Goal: Task Accomplishment & Management: Use online tool/utility

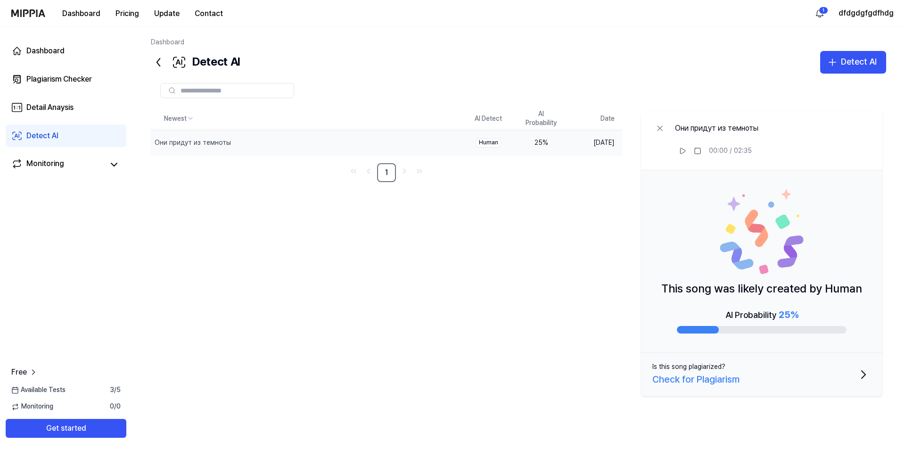
click at [690, 379] on div "Check for Plagiarism" at bounding box center [696, 379] width 87 height 15
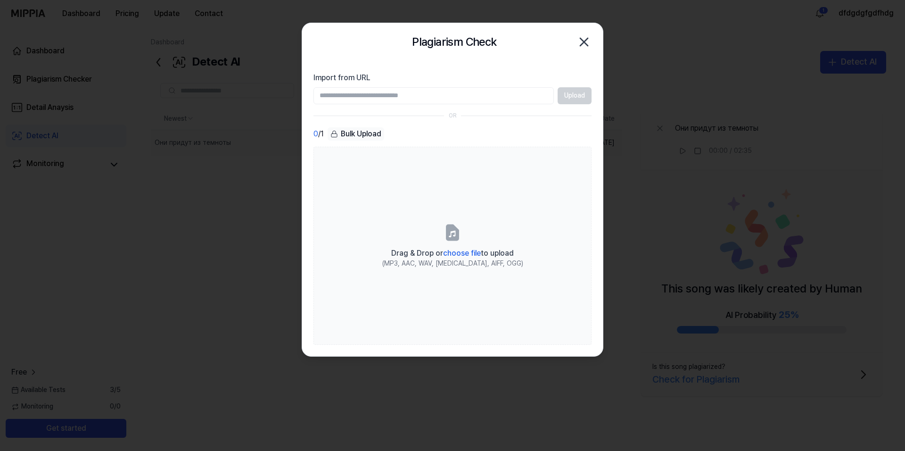
click at [692, 268] on div at bounding box center [452, 225] width 905 height 451
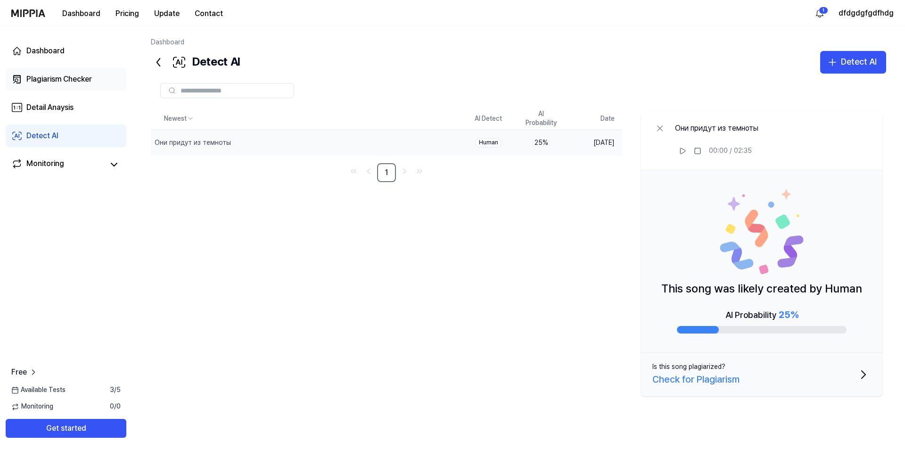
click at [70, 77] on div "Plagiarism Checker" at bounding box center [59, 79] width 66 height 11
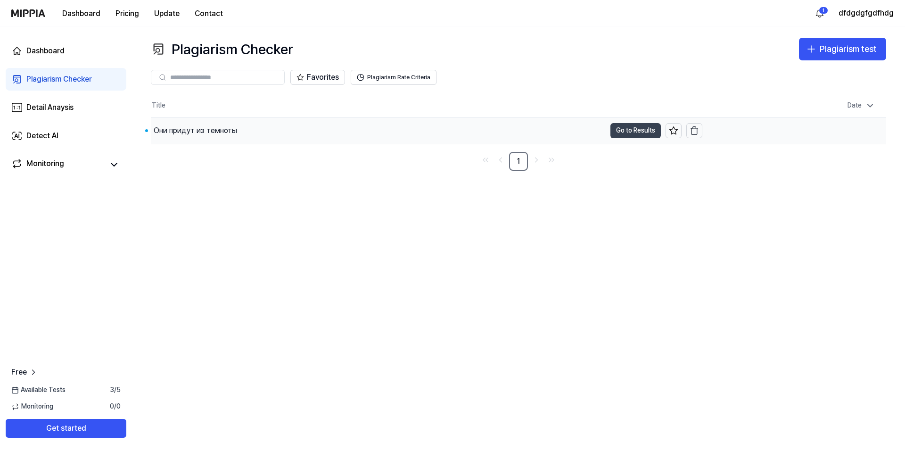
click at [624, 133] on button "Go to Results" at bounding box center [636, 130] width 50 height 15
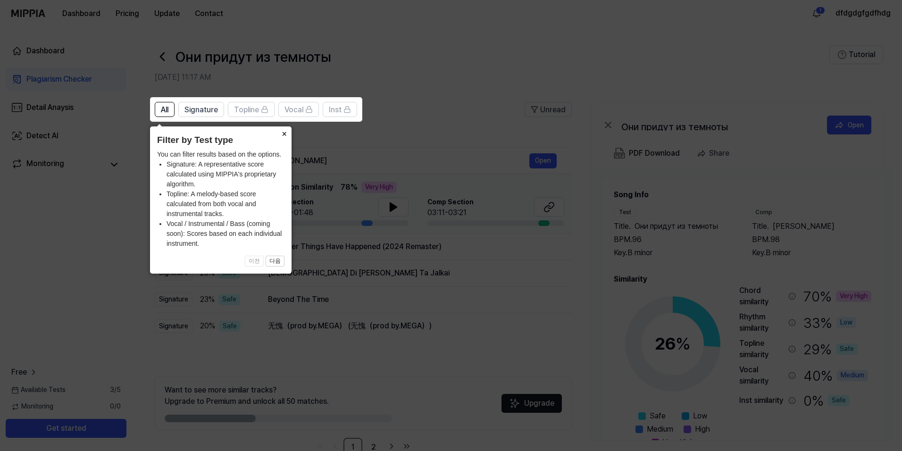
click at [284, 131] on button "×" at bounding box center [283, 132] width 15 height 13
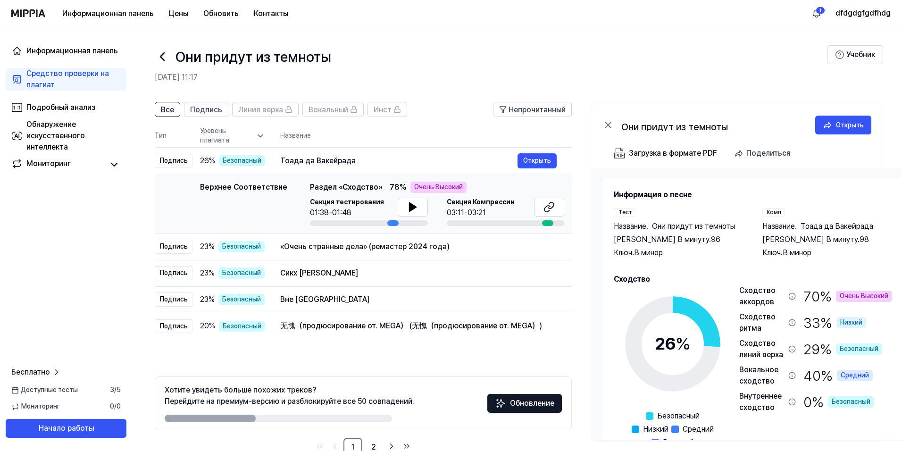
click at [447, 115] on header "Все Подпись Линия верха Вокальный Инст Непрочитанный" at bounding box center [363, 113] width 417 height 23
click at [399, 207] on button at bounding box center [413, 207] width 30 height 19
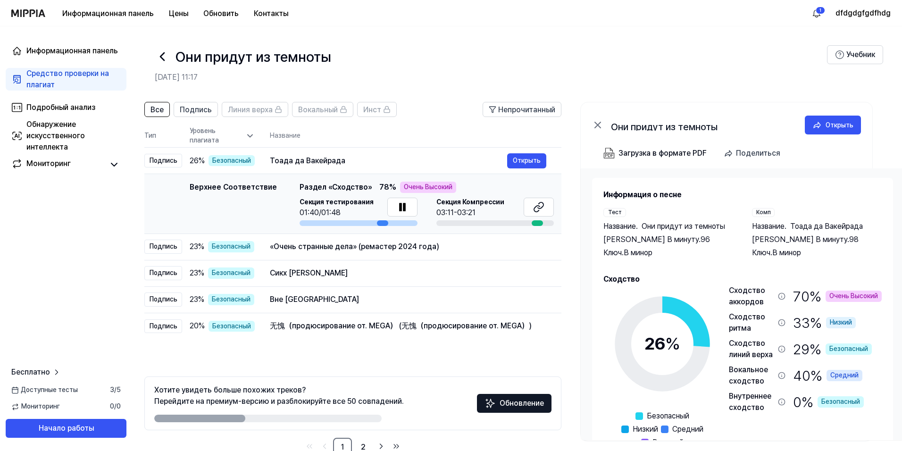
drag, startPoint x: 376, startPoint y: 223, endPoint x: 360, endPoint y: 220, distance: 16.3
click at [362, 220] on div at bounding box center [358, 223] width 118 height 6
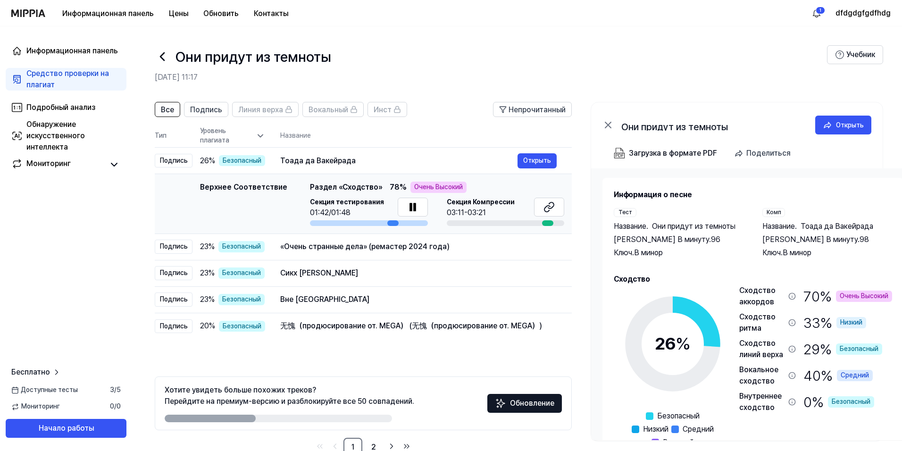
drag, startPoint x: 360, startPoint y: 221, endPoint x: 382, endPoint y: 210, distance: 24.0
click at [382, 210] on div "Секция тестирования 01:42/01:48" at bounding box center [369, 212] width 118 height 28
click at [414, 207] on icon at bounding box center [415, 207] width 2 height 8
click at [540, 222] on div at bounding box center [506, 223] width 118 height 6
click at [542, 223] on div at bounding box center [547, 223] width 11 height 6
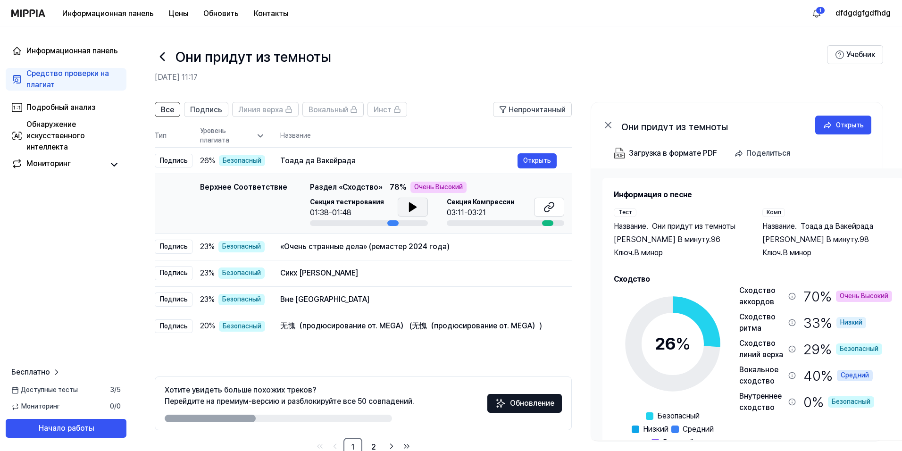
click at [407, 202] on icon at bounding box center [412, 206] width 11 height 11
click at [410, 206] on icon at bounding box center [411, 207] width 2 height 8
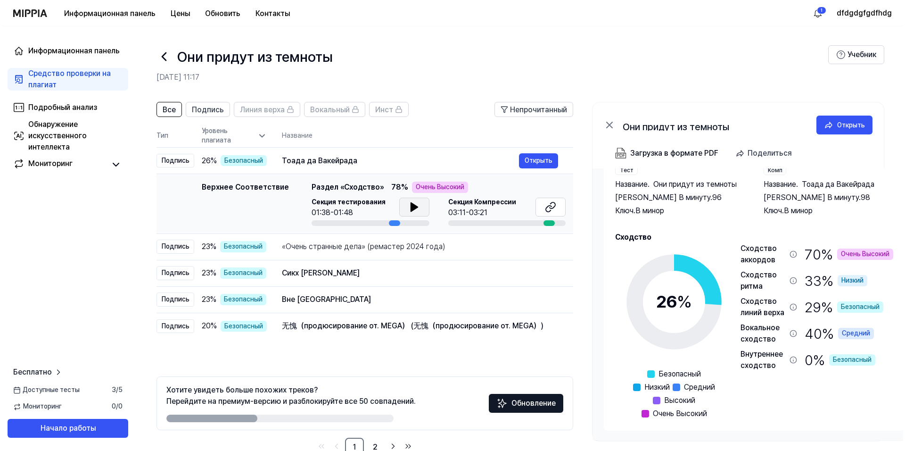
scroll to position [0, 15]
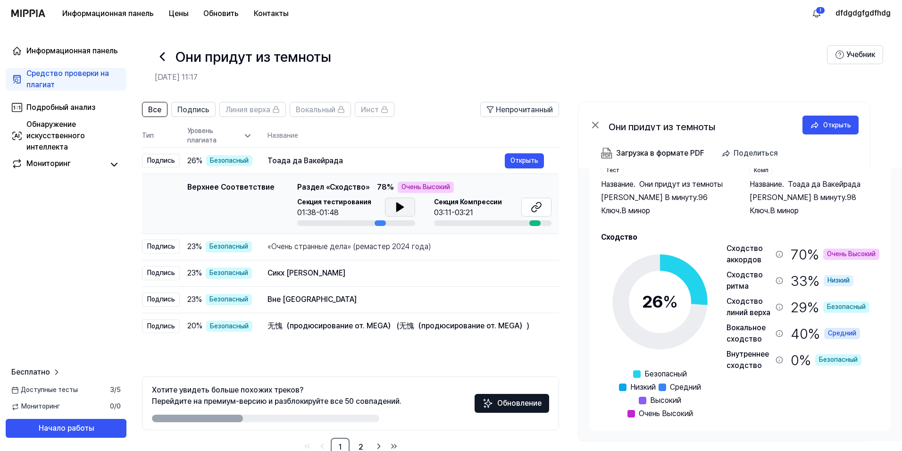
drag, startPoint x: 878, startPoint y: 184, endPoint x: 815, endPoint y: 182, distance: 63.2
click at [815, 182] on div "Название . Тоада да Вакейрада" at bounding box center [814, 184] width 130 height 11
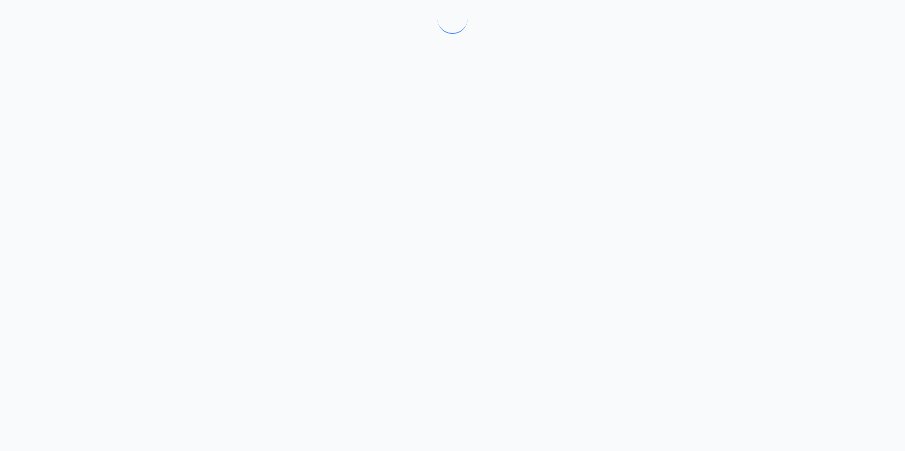
click at [815, 183] on div at bounding box center [452, 225] width 905 height 451
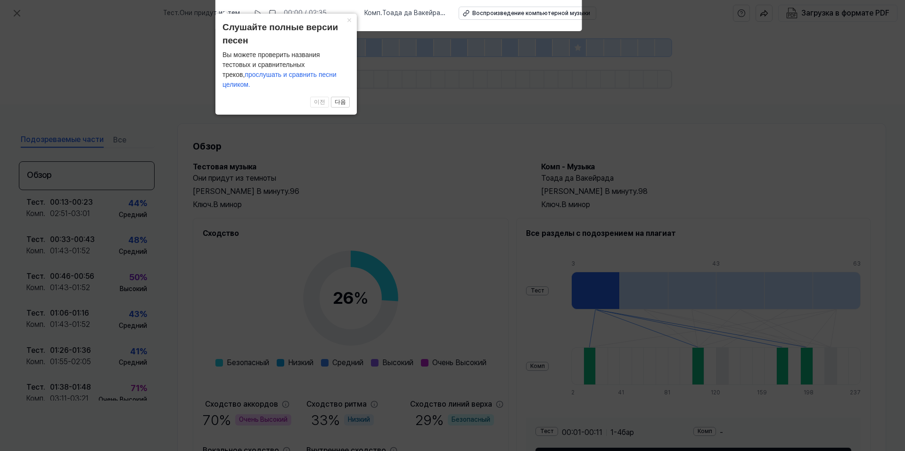
click at [678, 118] on icon at bounding box center [452, 223] width 905 height 456
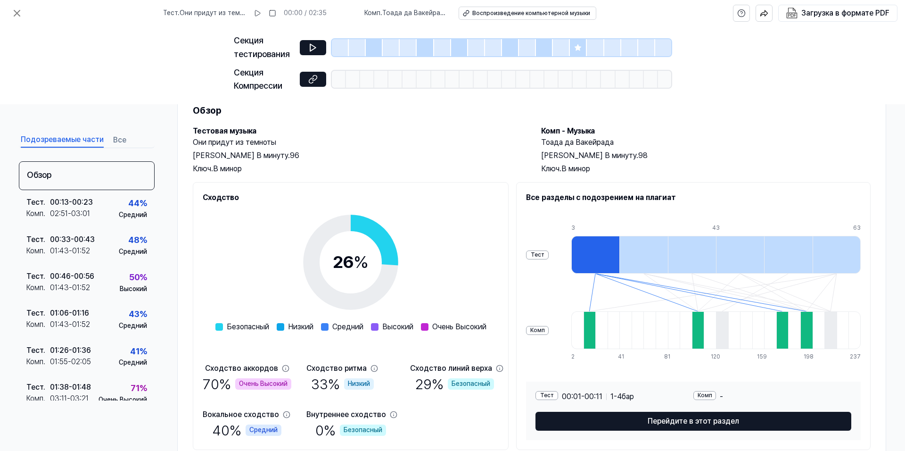
scroll to position [0, 0]
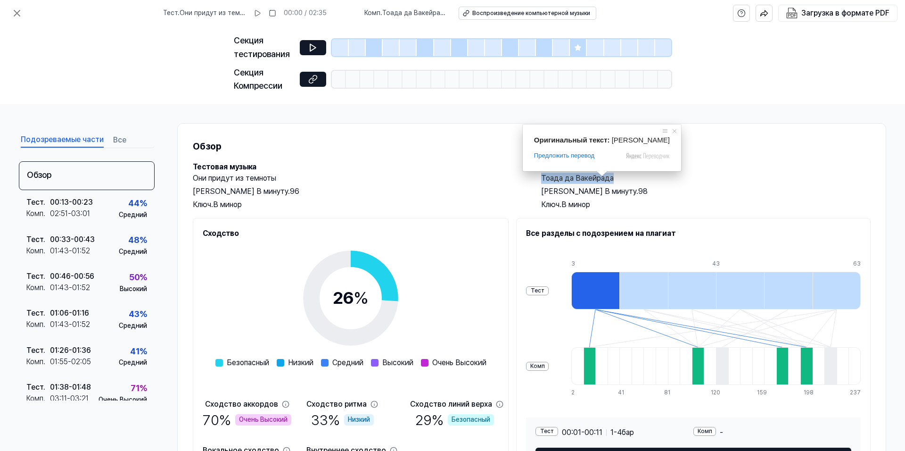
drag, startPoint x: 629, startPoint y: 177, endPoint x: 540, endPoint y: 179, distance: 88.7
click at [541, 179] on h2 "Тоада да Вакейрада" at bounding box center [706, 178] width 330 height 11
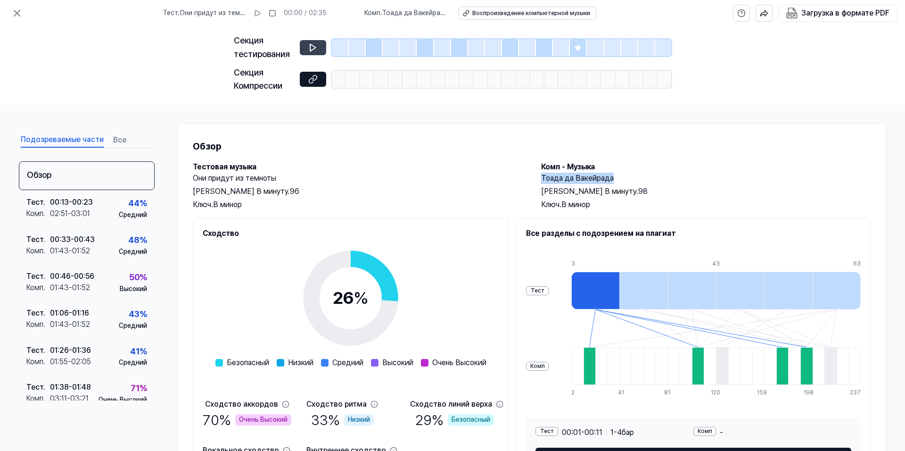
click at [308, 49] on icon at bounding box center [312, 47] width 9 height 9
click at [19, 13] on icon at bounding box center [16, 13] width 11 height 11
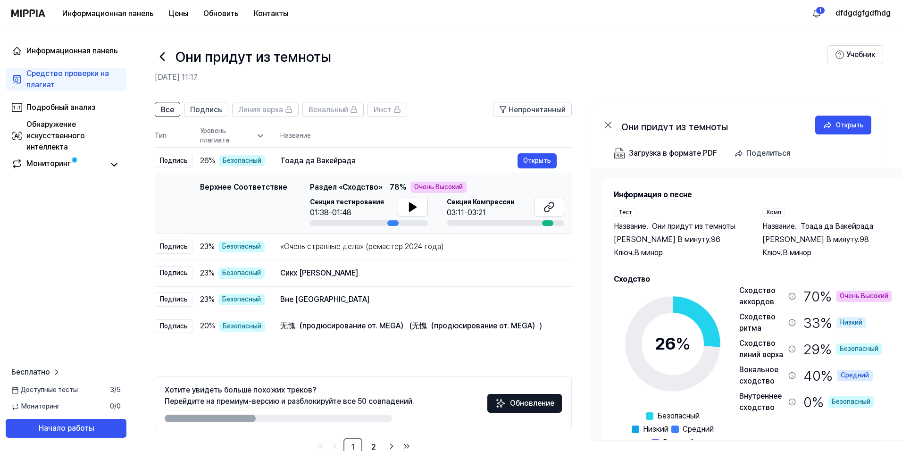
click at [484, 68] on div "Они придут из темноты 15 октября 2025 года, 11:17" at bounding box center [491, 64] width 672 height 38
click at [531, 161] on ya-tr-span "Открыть" at bounding box center [537, 160] width 28 height 10
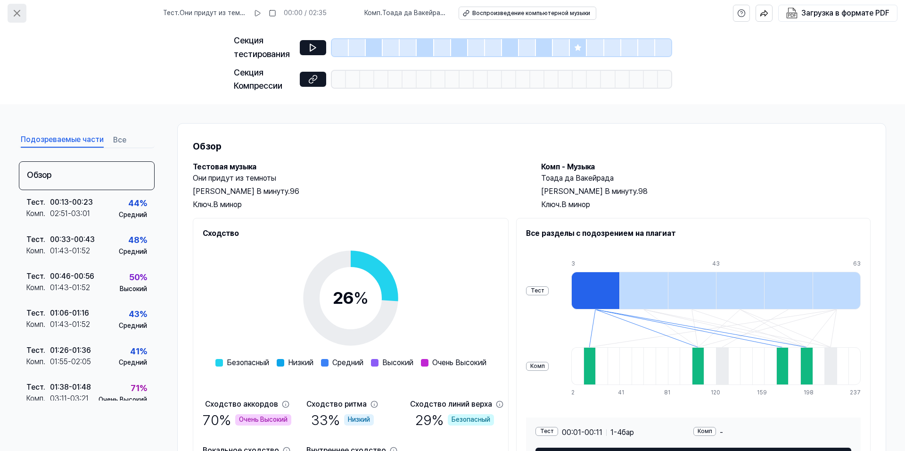
click at [17, 11] on icon at bounding box center [16, 13] width 11 height 11
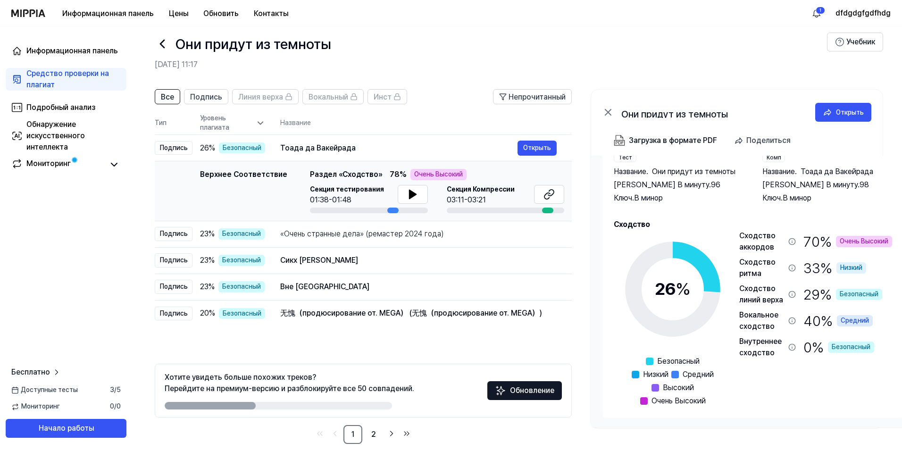
scroll to position [25, 0]
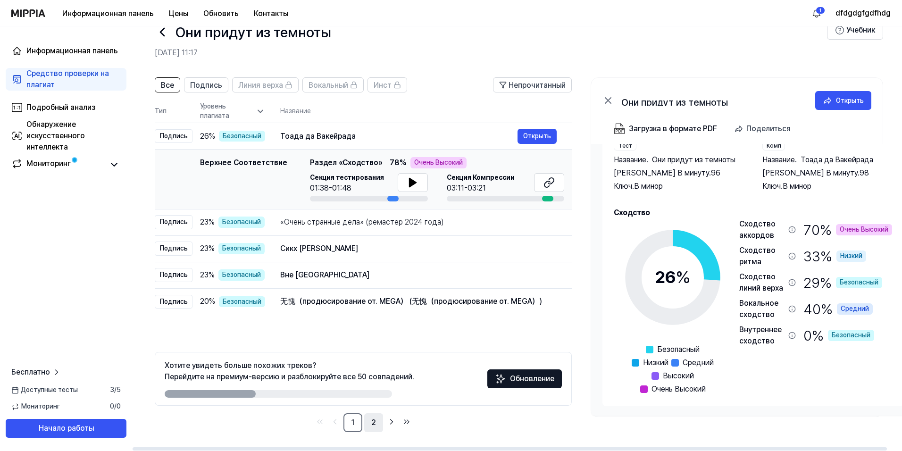
click at [373, 421] on link "2" at bounding box center [373, 422] width 19 height 19
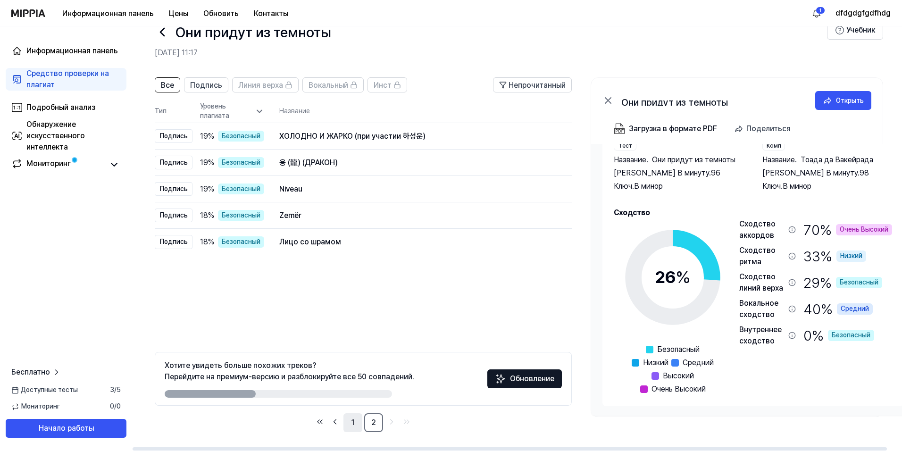
click at [349, 421] on link "1" at bounding box center [352, 422] width 19 height 19
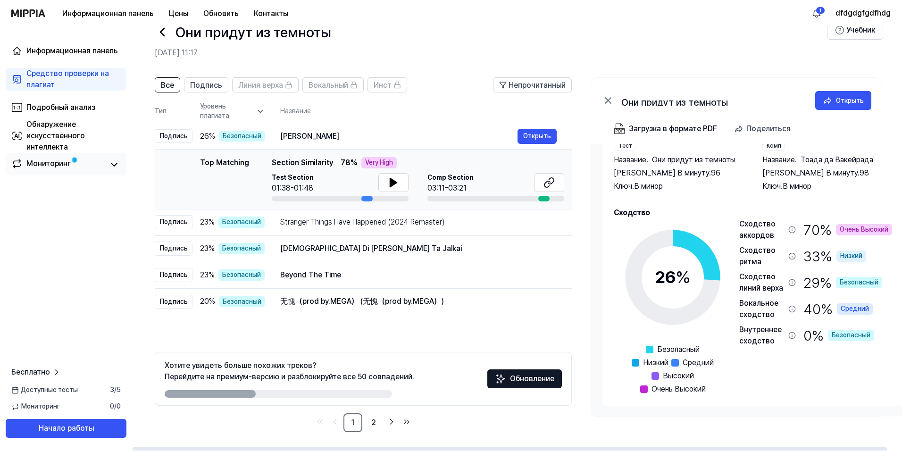
click at [98, 162] on link "Мониторинг" at bounding box center [57, 164] width 92 height 13
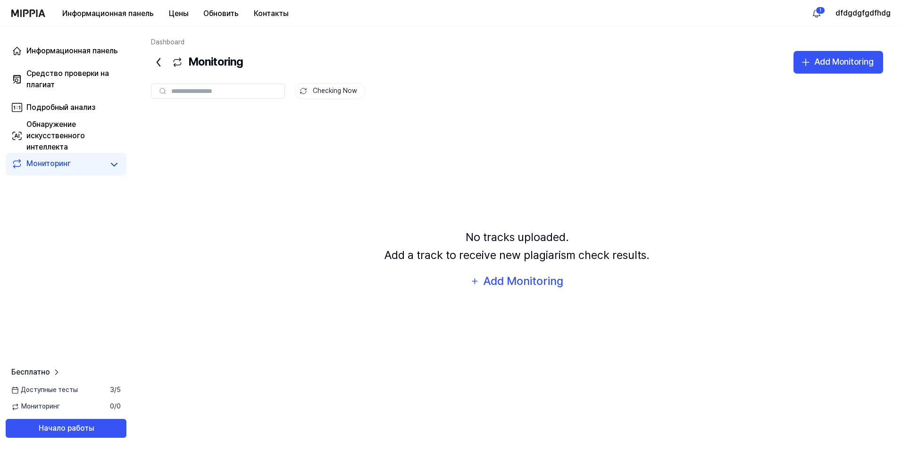
scroll to position [0, 0]
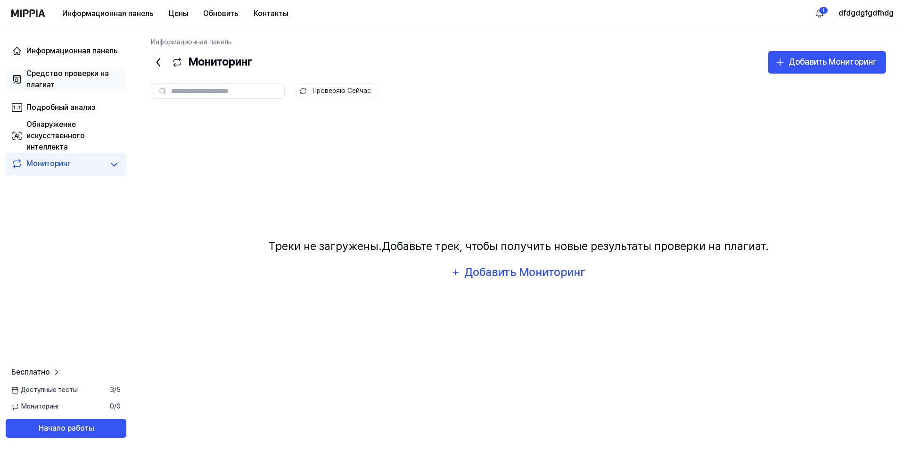
click at [65, 78] on div "Средство проверки на плагиат" at bounding box center [73, 79] width 94 height 23
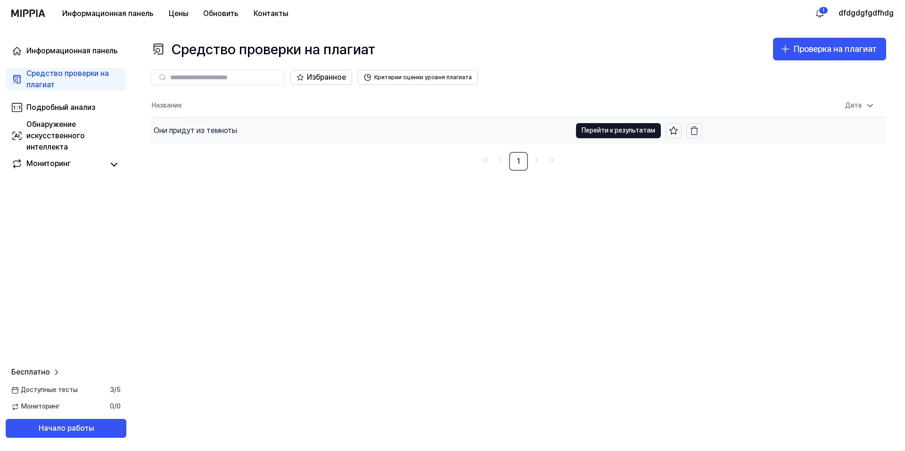
drag, startPoint x: 407, startPoint y: 127, endPoint x: 408, endPoint y: 133, distance: 5.7
click at [407, 131] on div "Они придут из темноты" at bounding box center [361, 130] width 421 height 26
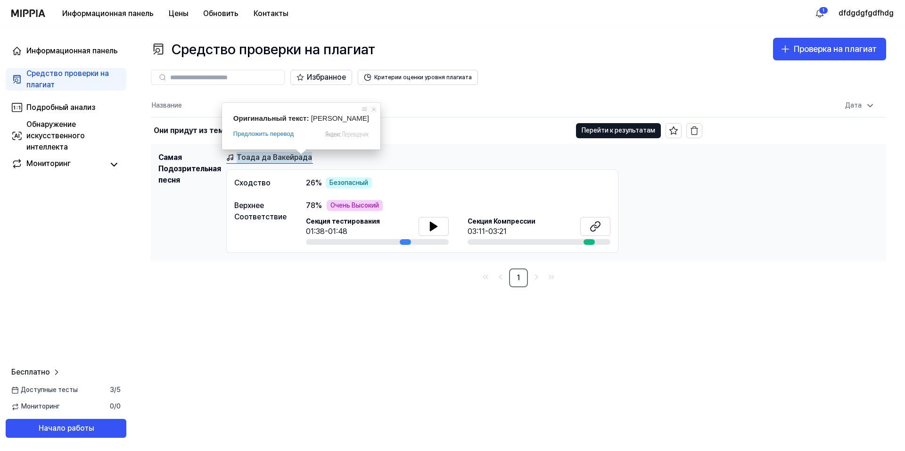
drag, startPoint x: 308, startPoint y: 121, endPoint x: 368, endPoint y: 122, distance: 59.4
click at [369, 122] on div "Оригинальный текст: Toada da Vaqueirada" at bounding box center [301, 118] width 136 height 8
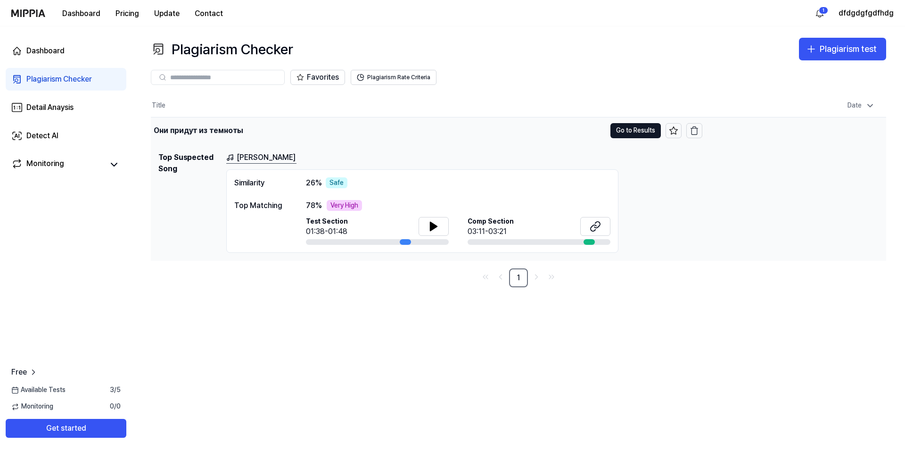
click at [432, 136] on div "Они придут из темноты" at bounding box center [378, 130] width 455 height 26
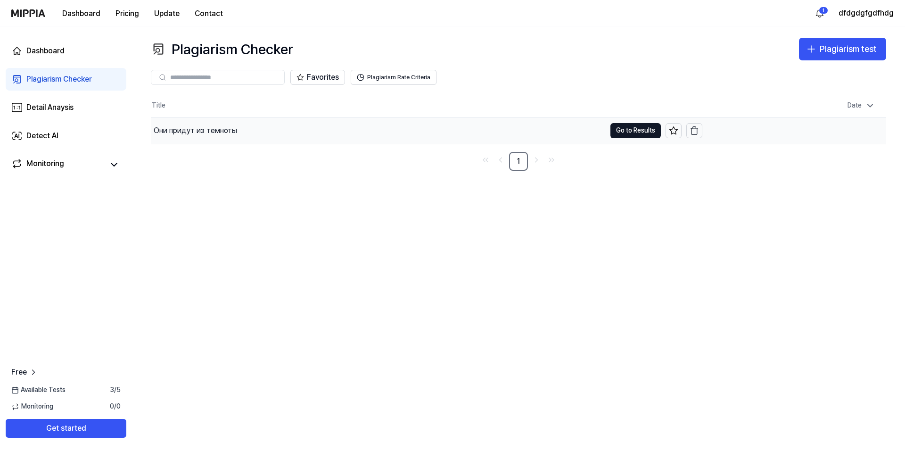
click at [422, 133] on div "Они придут из темноты" at bounding box center [378, 130] width 455 height 26
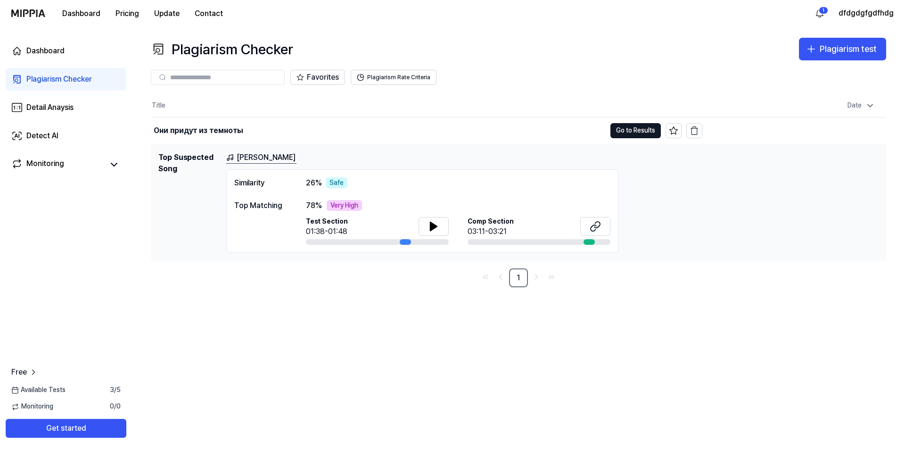
click at [203, 192] on h1 "Top Suspected Song" at bounding box center [188, 202] width 60 height 101
click at [313, 207] on span "78 %" at bounding box center [314, 205] width 16 height 11
click at [71, 80] on ya-tr-span "Plagiarism Checker" at bounding box center [59, 79] width 66 height 9
click at [634, 133] on ya-tr-span "Go to Results" at bounding box center [635, 130] width 39 height 10
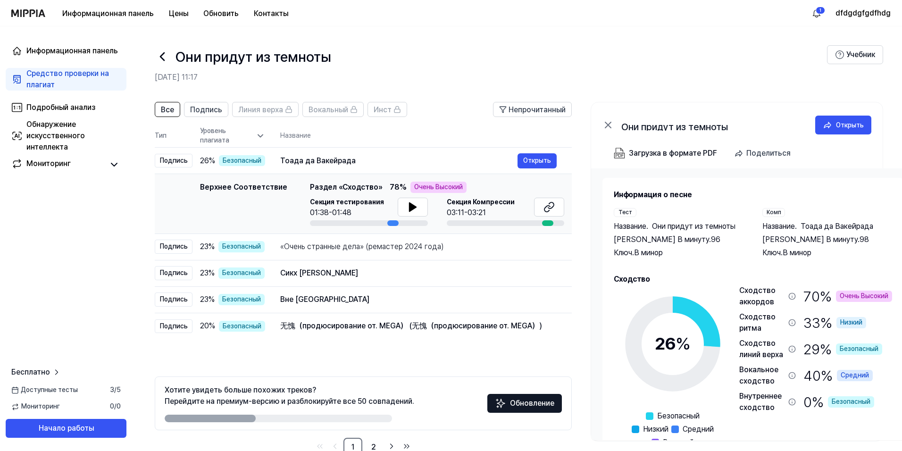
click at [454, 77] on h2 "15 октября 2025 года, 11:17" at bounding box center [491, 77] width 672 height 11
click at [158, 56] on icon at bounding box center [162, 56] width 15 height 15
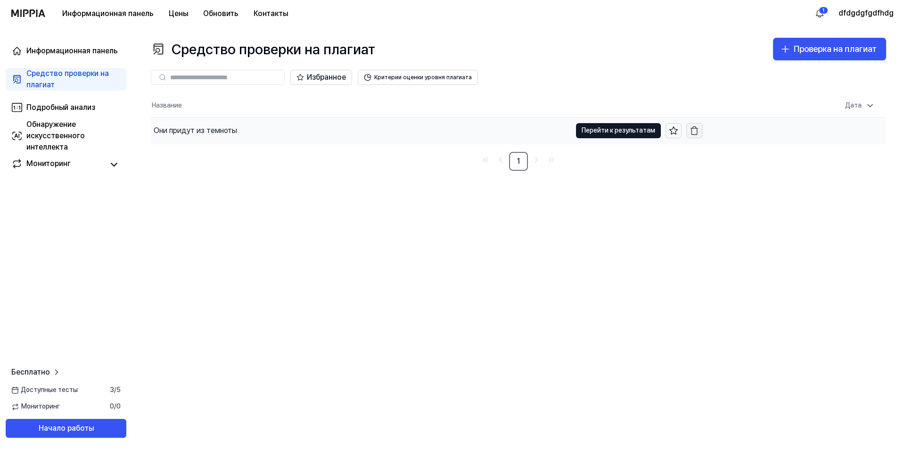
click at [696, 132] on icon "button" at bounding box center [694, 130] width 9 height 9
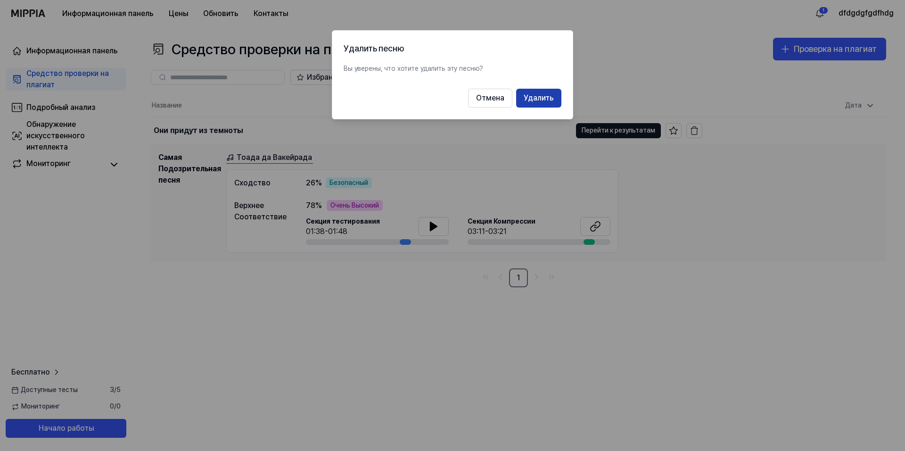
click at [542, 97] on ya-tr-span "Удалить" at bounding box center [539, 97] width 30 height 11
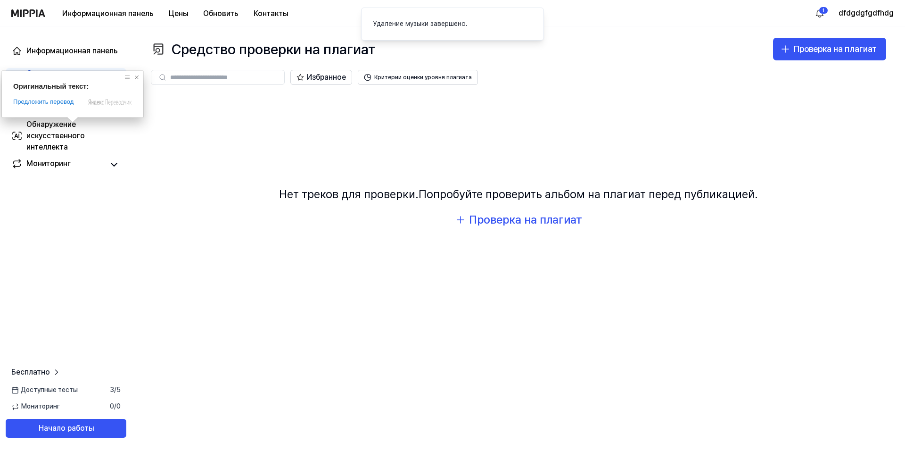
click at [140, 77] on span at bounding box center [136, 77] width 9 height 9
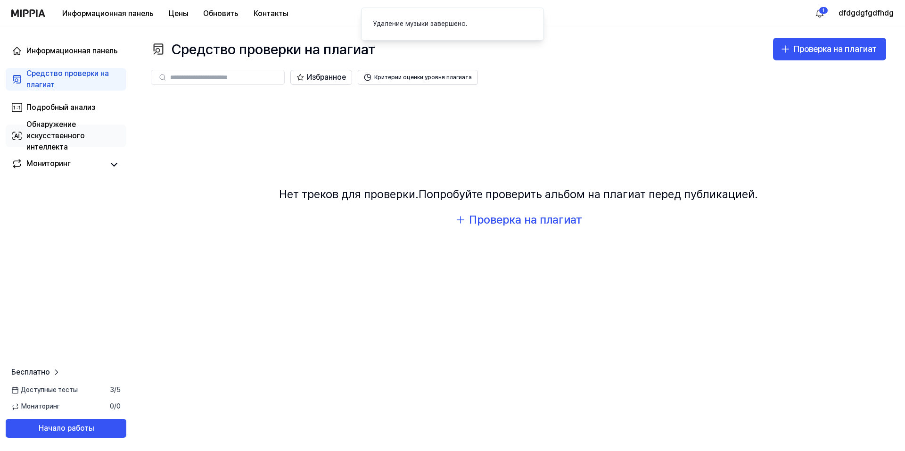
click at [43, 138] on ya-tr-span "Обнаружение искусственного интеллекта" at bounding box center [55, 136] width 58 height 32
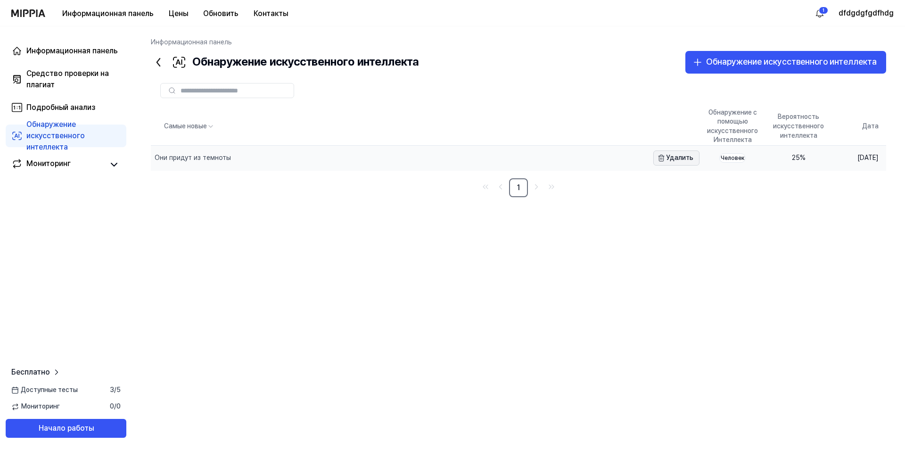
click at [666, 157] on ya-tr-span "Удалить" at bounding box center [679, 157] width 27 height 9
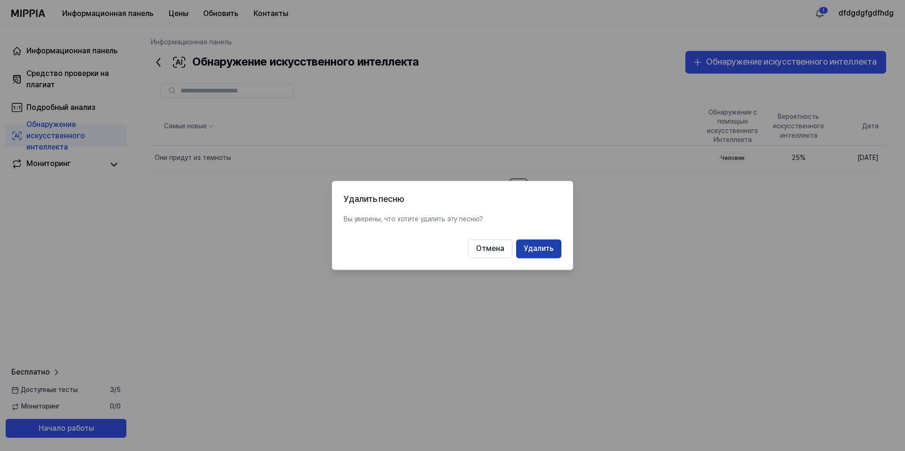
click at [538, 250] on ya-tr-span "Удалить" at bounding box center [539, 248] width 30 height 11
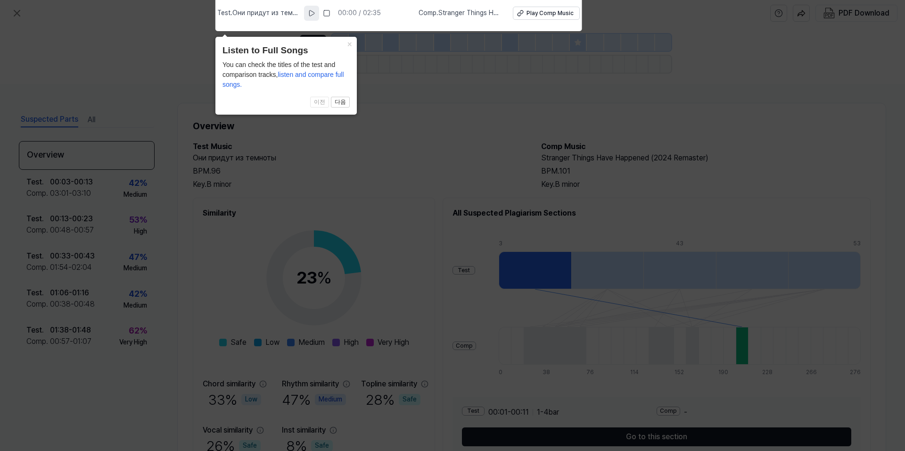
click at [311, 12] on icon at bounding box center [312, 13] width 8 height 8
click at [312, 11] on icon at bounding box center [312, 13] width 8 height 8
click at [411, 74] on icon at bounding box center [452, 223] width 905 height 456
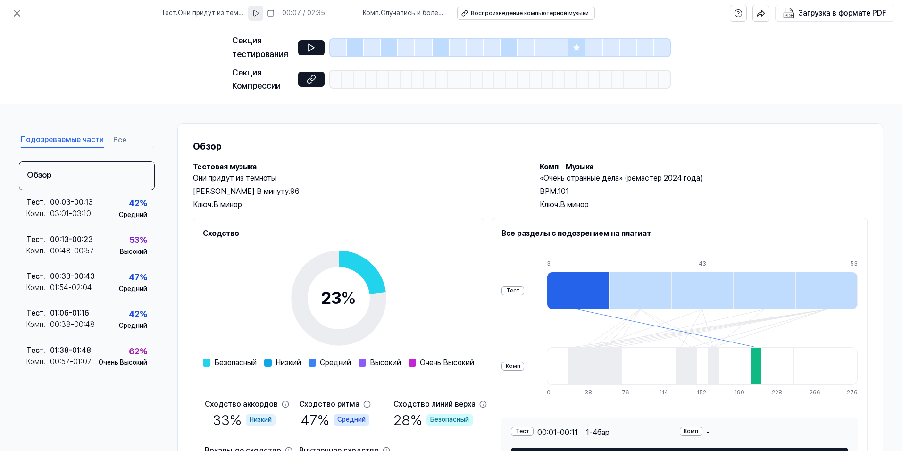
click at [459, 108] on div "Подозреваемые части Все Обзор Тест . 00:03 - 00:13 Комп . 03:01 - 03:10 42 % Ср…" at bounding box center [451, 277] width 902 height 347
click at [106, 242] on div "Тест . 00:13 - 00:23 Комп . 00:48 - 00:57 53 % Высокий" at bounding box center [87, 245] width 136 height 37
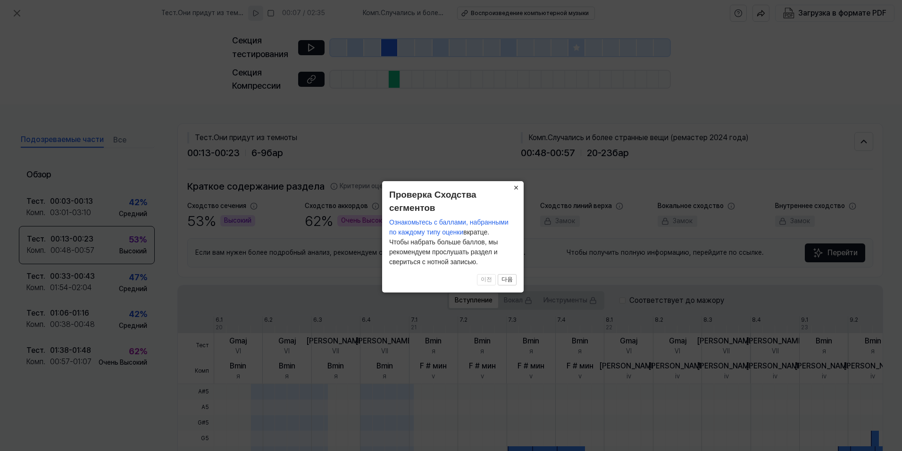
click at [518, 189] on ya-tr-span "×" at bounding box center [516, 187] width 5 height 9
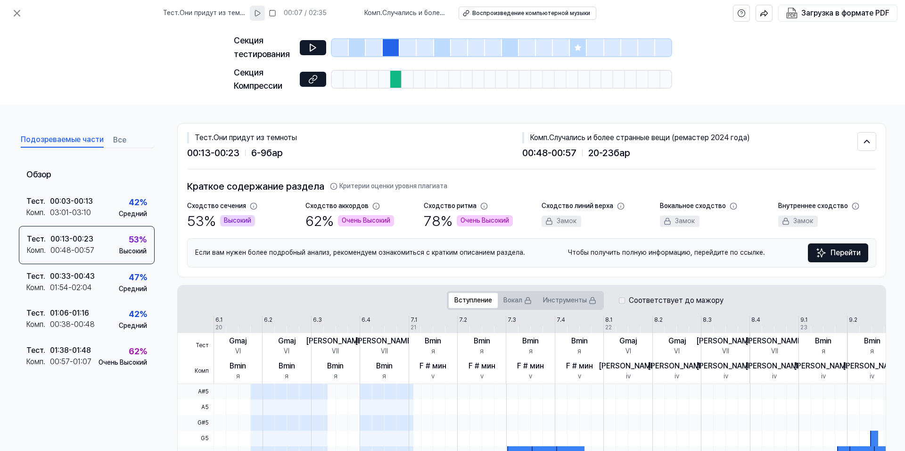
click at [537, 155] on span "00:48 - 00:57" at bounding box center [549, 152] width 54 height 15
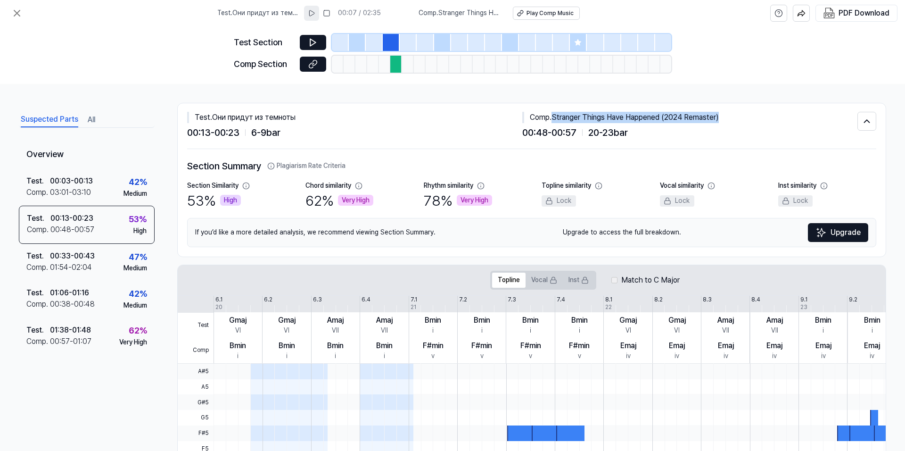
drag, startPoint x: 750, startPoint y: 121, endPoint x: 554, endPoint y: 114, distance: 196.3
click at [554, 114] on div "Comp . Stranger Things Have Happened (2024 Remaster)" at bounding box center [689, 117] width 335 height 11
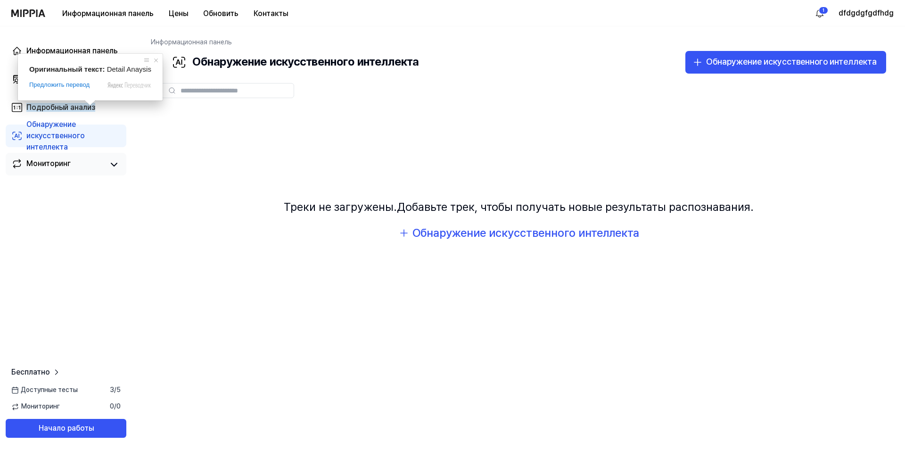
click at [64, 162] on ya-tr-span "Мониторинг" at bounding box center [48, 163] width 44 height 9
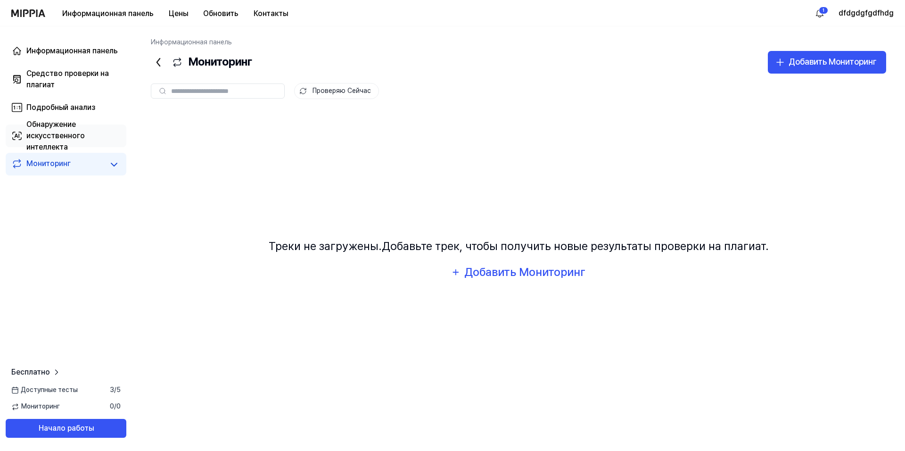
click at [57, 135] on ya-tr-span "Обнаружение искусственного интеллекта" at bounding box center [55, 136] width 58 height 32
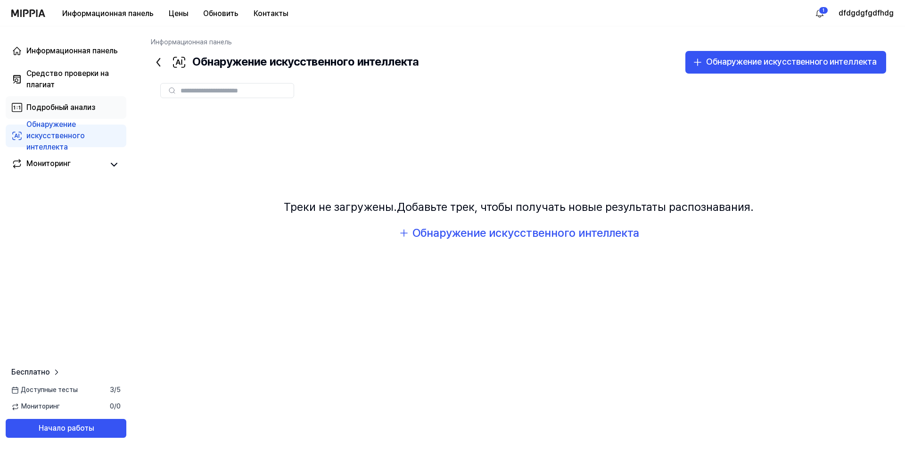
click at [72, 104] on ya-tr-span "Подробный анализ" at bounding box center [60, 107] width 69 height 9
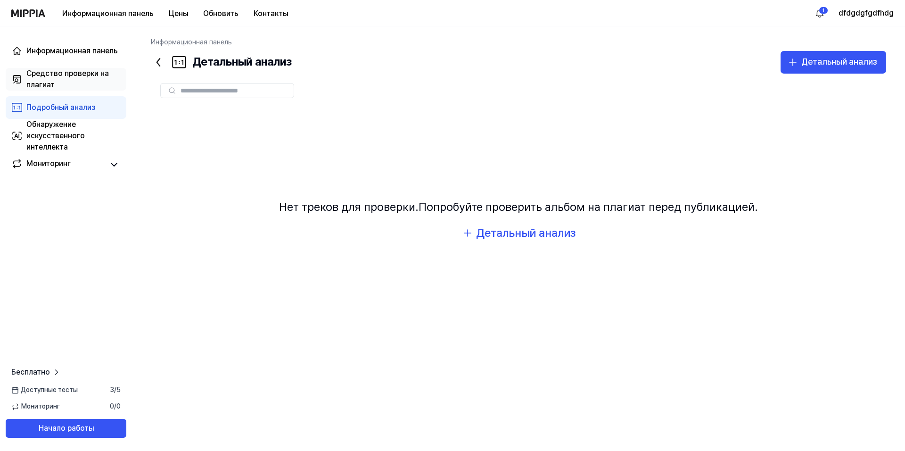
click at [65, 81] on div "Средство проверки на плагиат" at bounding box center [73, 79] width 94 height 23
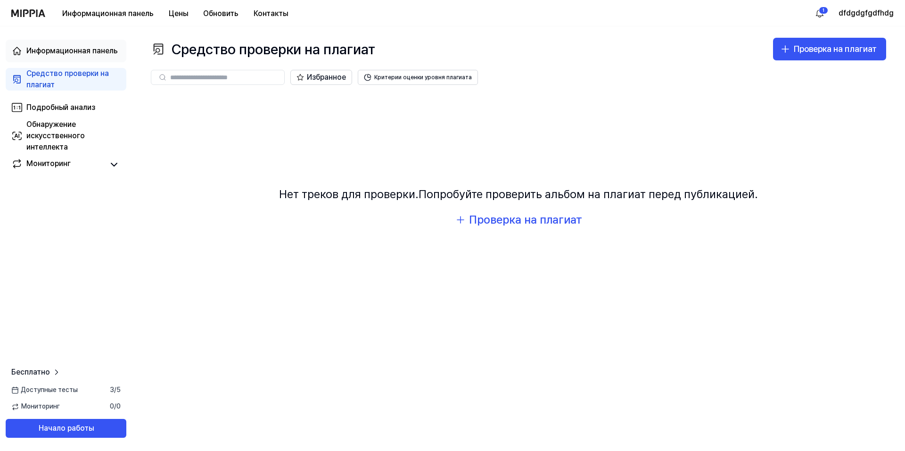
click at [76, 49] on div "Информационная панель" at bounding box center [71, 50] width 91 height 11
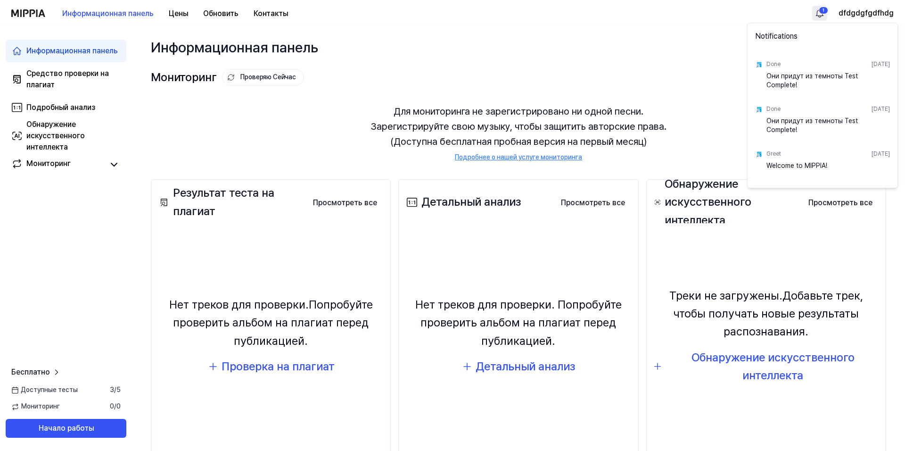
click at [820, 12] on html "Информационная панель Цены Обновить Контакты 1 dfdgdgfgdfhdg Информационная пан…" at bounding box center [452, 225] width 905 height 451
click at [821, 12] on html "Информационная панель Цены Обновить Контакты dfdgdgfgdfhdg Информационная панел…" at bounding box center [452, 225] width 905 height 451
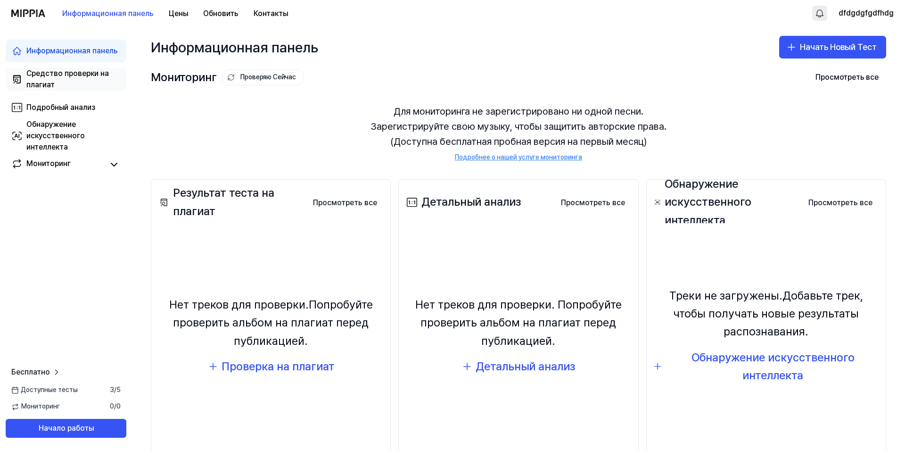
click at [66, 73] on ya-tr-span "Средство проверки на плагиат" at bounding box center [67, 79] width 83 height 20
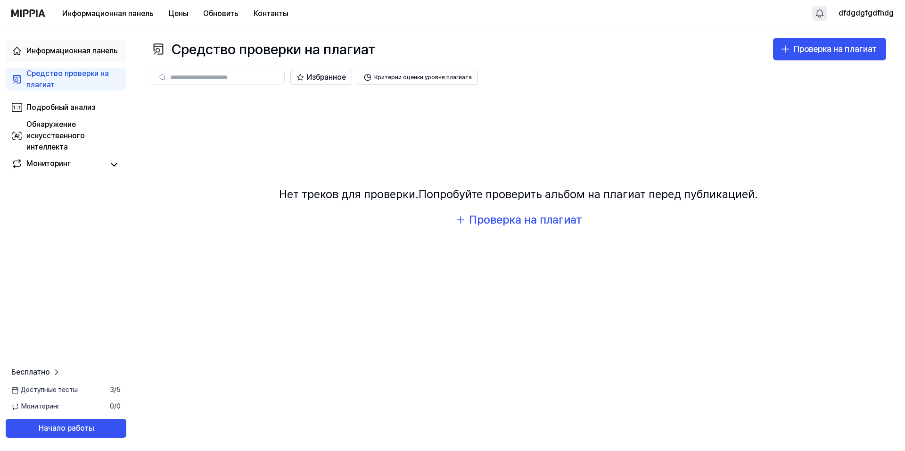
click at [72, 55] on div "Информационная панель" at bounding box center [71, 50] width 91 height 11
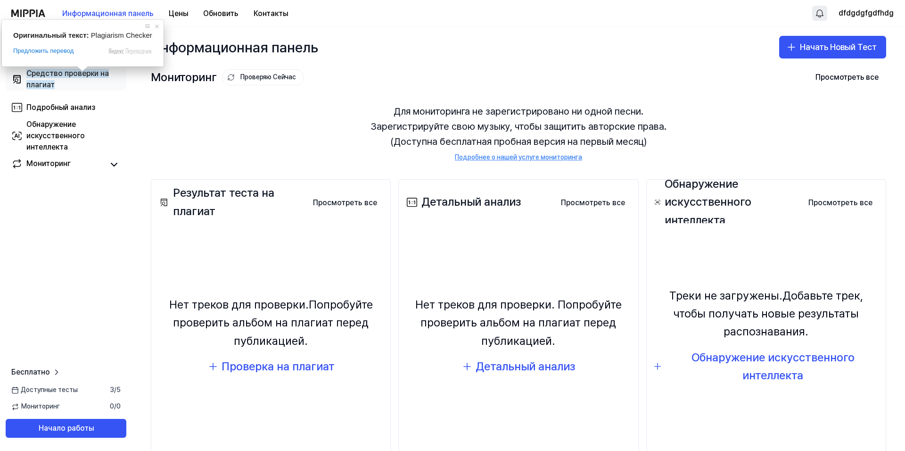
click at [72, 71] on ya-tr-span "Средство проверки на плагиат" at bounding box center [67, 79] width 83 height 20
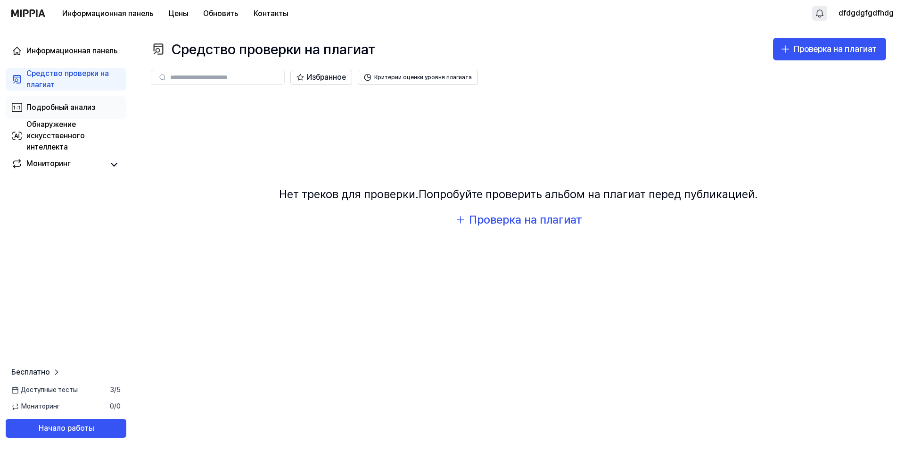
click at [68, 112] on div "Подробный анализ" at bounding box center [60, 107] width 69 height 11
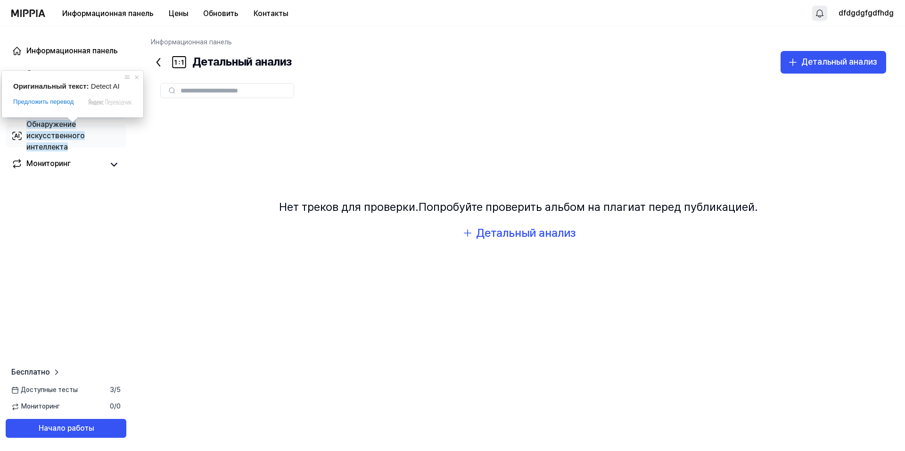
click at [70, 125] on ya-tr-span "Обнаружение искусственного интеллекта" at bounding box center [55, 136] width 58 height 32
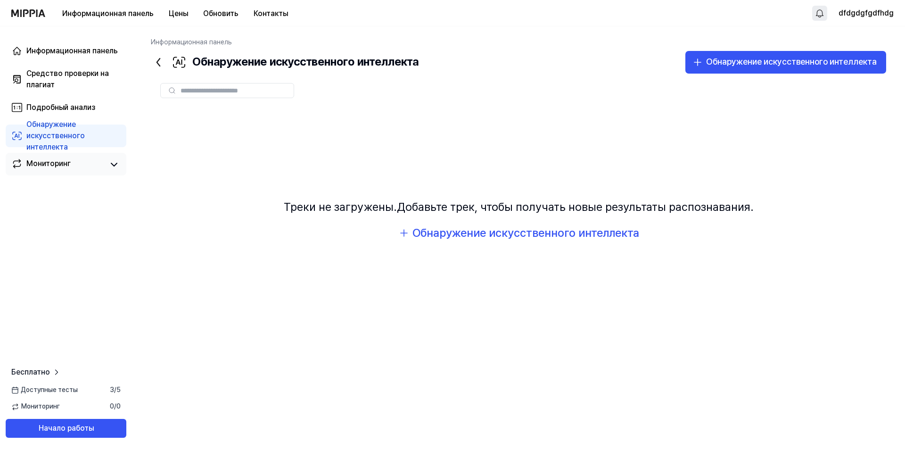
click at [59, 166] on ya-tr-span "Мониторинг" at bounding box center [48, 163] width 44 height 9
